Goal: Find specific page/section: Find specific page/section

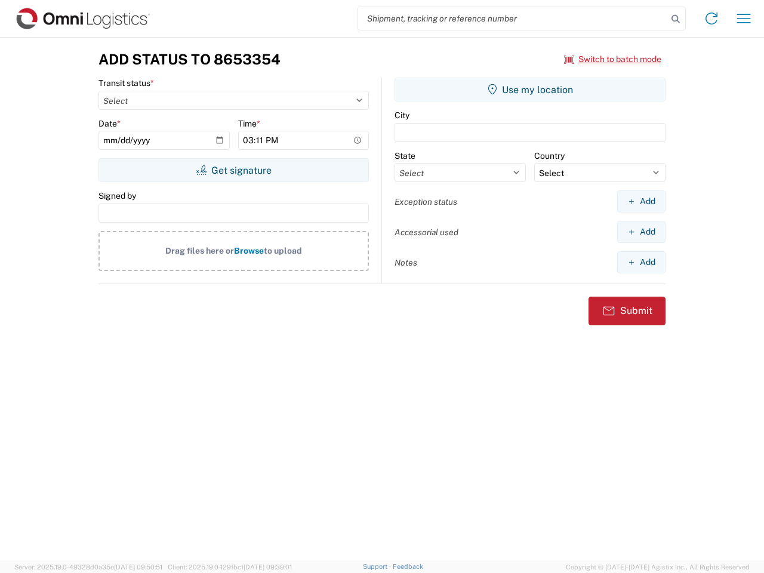
click at [513, 19] on input "search" at bounding box center [512, 18] width 309 height 23
click at [676, 19] on icon at bounding box center [676, 19] width 17 height 17
click at [712, 19] on icon at bounding box center [711, 18] width 19 height 19
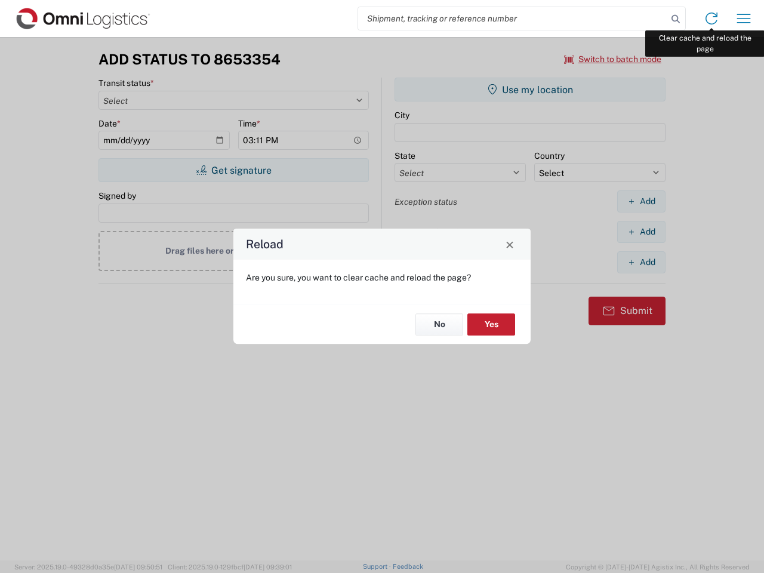
click at [744, 19] on div "Reload Are you sure, you want to clear cache and reload the page? No Yes" at bounding box center [382, 286] width 764 height 573
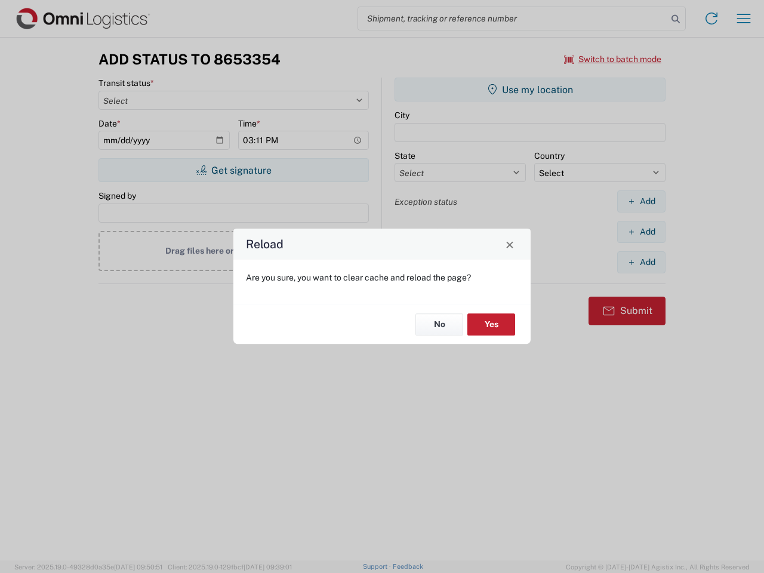
click at [613, 59] on div "Reload Are you sure, you want to clear cache and reload the page? No Yes" at bounding box center [382, 286] width 764 height 573
click at [234, 170] on div "Reload Are you sure, you want to clear cache and reload the page? No Yes" at bounding box center [382, 286] width 764 height 573
click at [530, 90] on div "Reload Are you sure, you want to clear cache and reload the page? No Yes" at bounding box center [382, 286] width 764 height 573
click at [641, 201] on div "Reload Are you sure, you want to clear cache and reload the page? No Yes" at bounding box center [382, 286] width 764 height 573
click at [641, 232] on div "Reload Are you sure, you want to clear cache and reload the page? No Yes" at bounding box center [382, 286] width 764 height 573
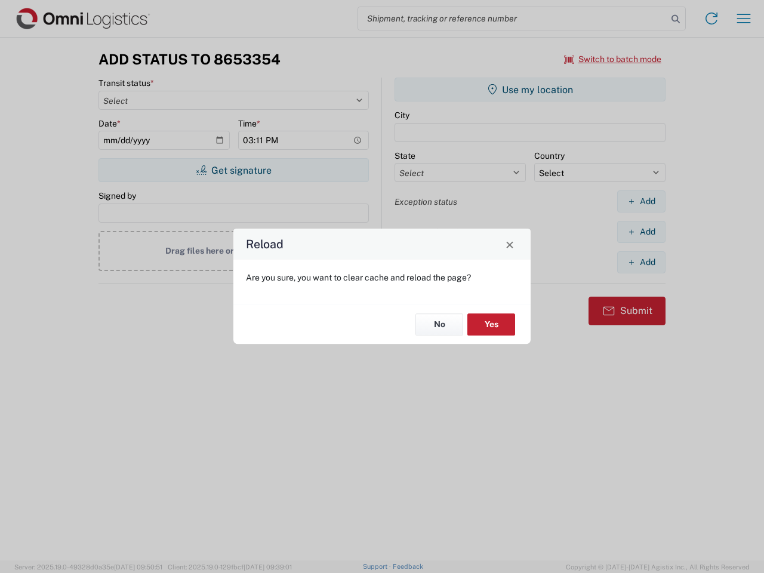
click at [641, 262] on div "Reload Are you sure, you want to clear cache and reload the page? No Yes" at bounding box center [382, 286] width 764 height 573
